Goal: Information Seeking & Learning: Learn about a topic

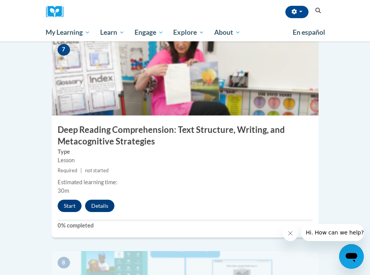
scroll to position [1408, 0]
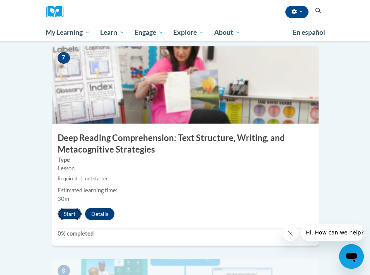
click at [68, 208] on button "Start" at bounding box center [70, 214] width 24 height 12
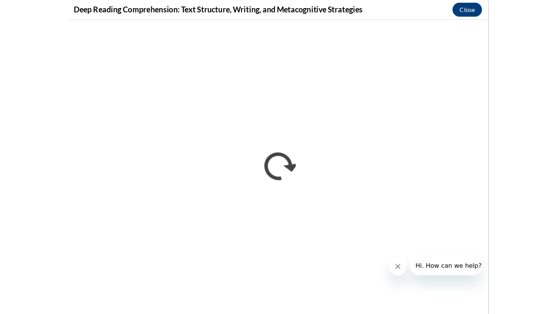
scroll to position [902, 0]
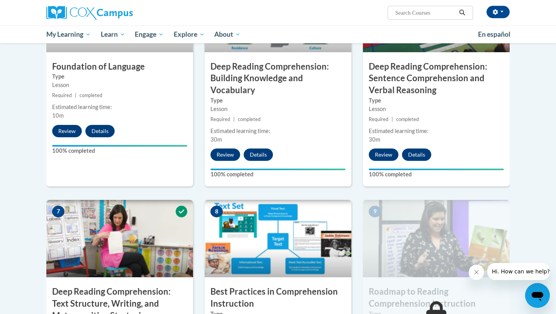
scroll to position [568, 0]
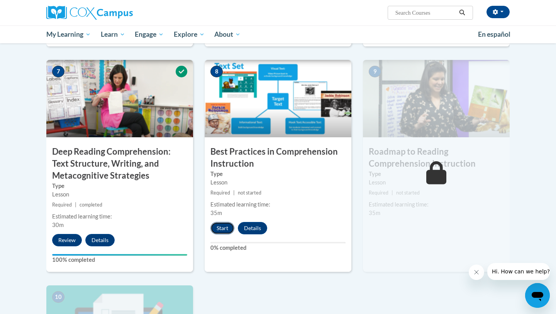
click at [225, 231] on button "Start" at bounding box center [223, 228] width 24 height 12
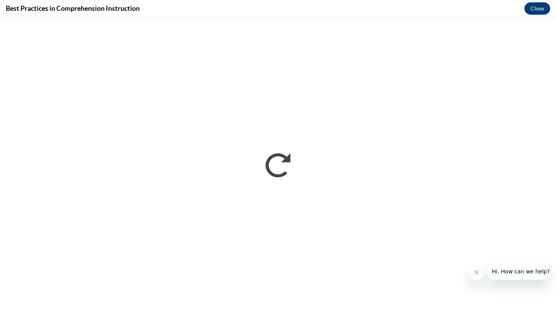
scroll to position [0, 0]
